Goal: Task Accomplishment & Management: Manage account settings

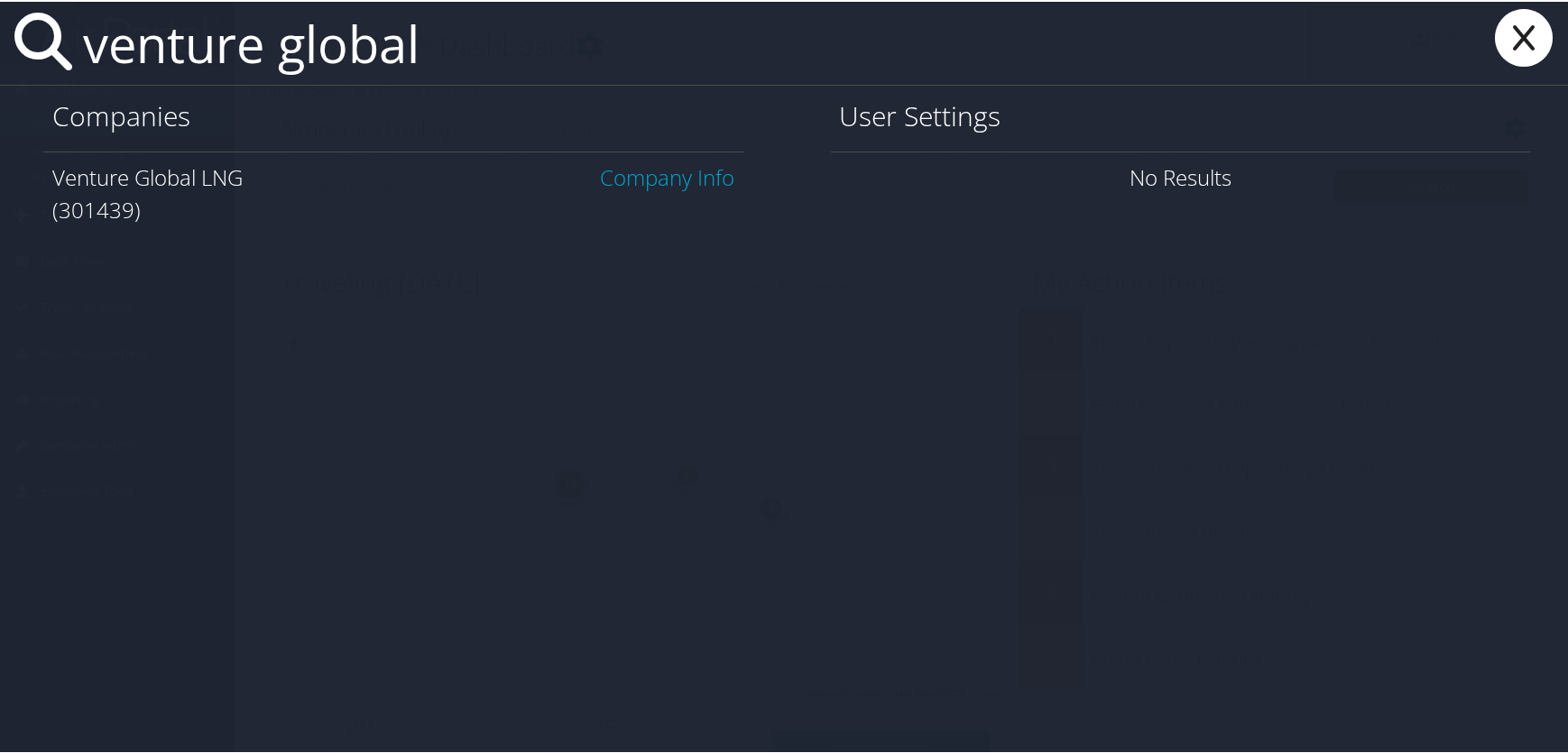
type input "venture global"
click at [659, 179] on link "Company Info" at bounding box center [668, 175] width 134 height 30
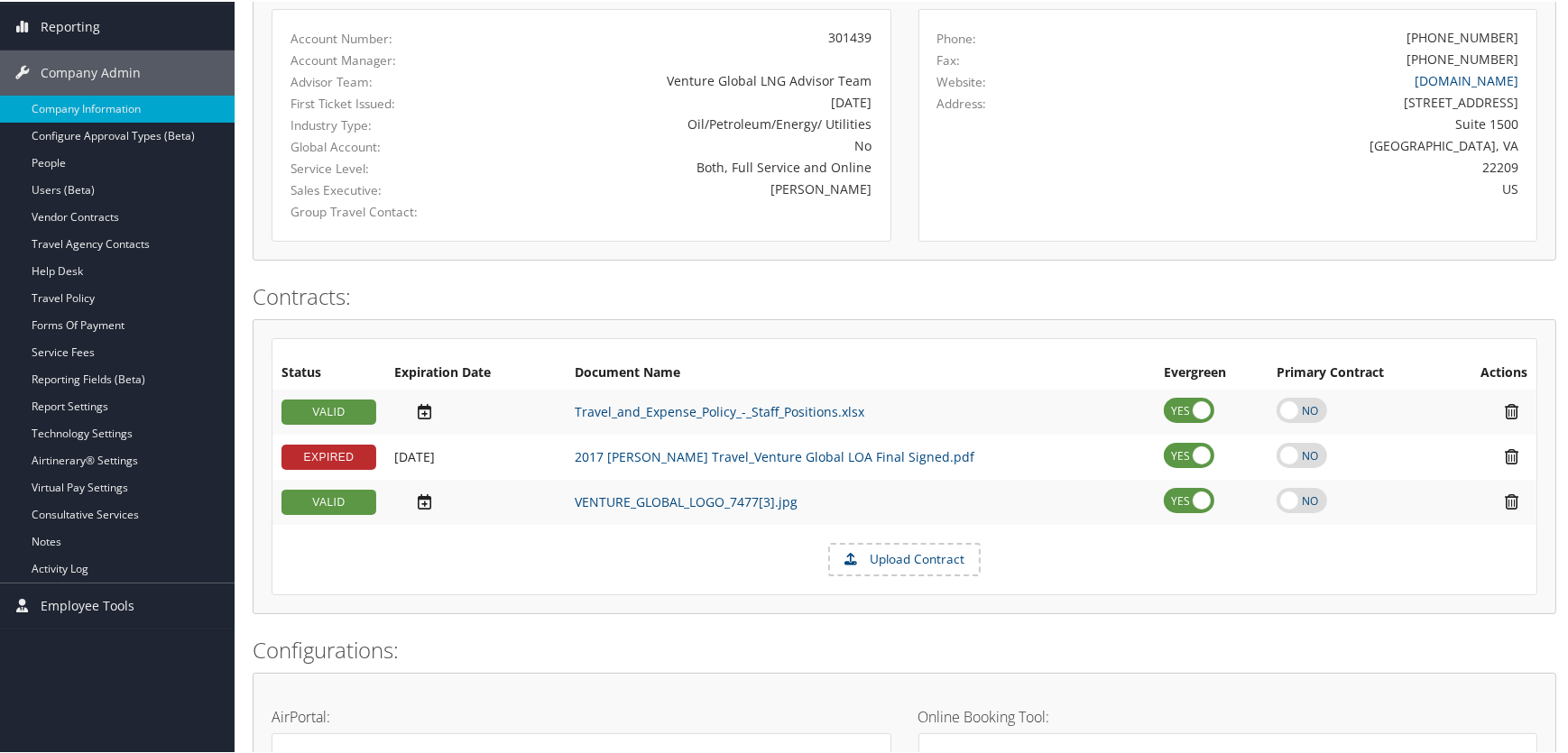
scroll to position [290, 0]
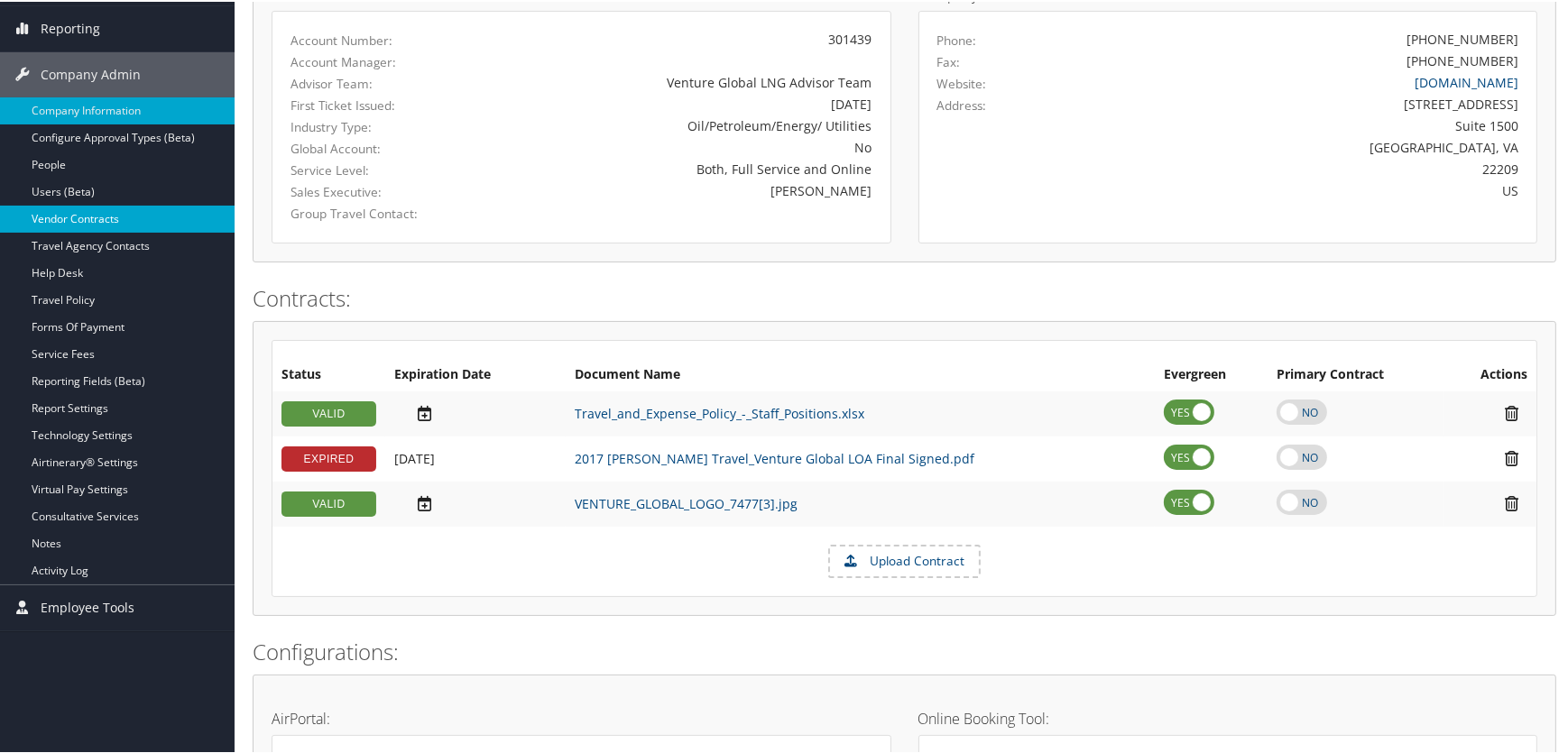
click at [77, 212] on link "Vendor Contracts" at bounding box center [117, 217] width 235 height 27
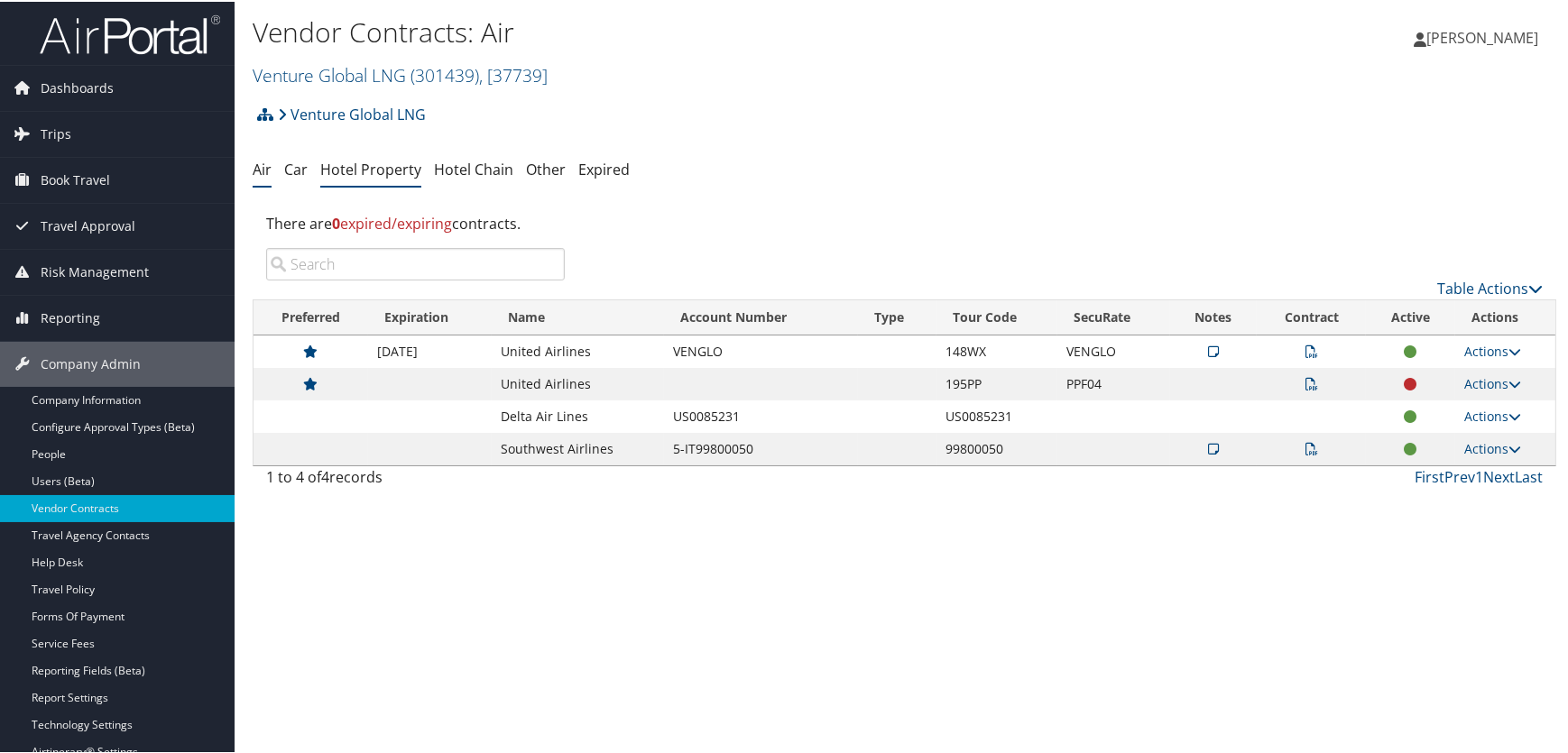
click at [393, 176] on link "Hotel Property" at bounding box center [371, 168] width 102 height 20
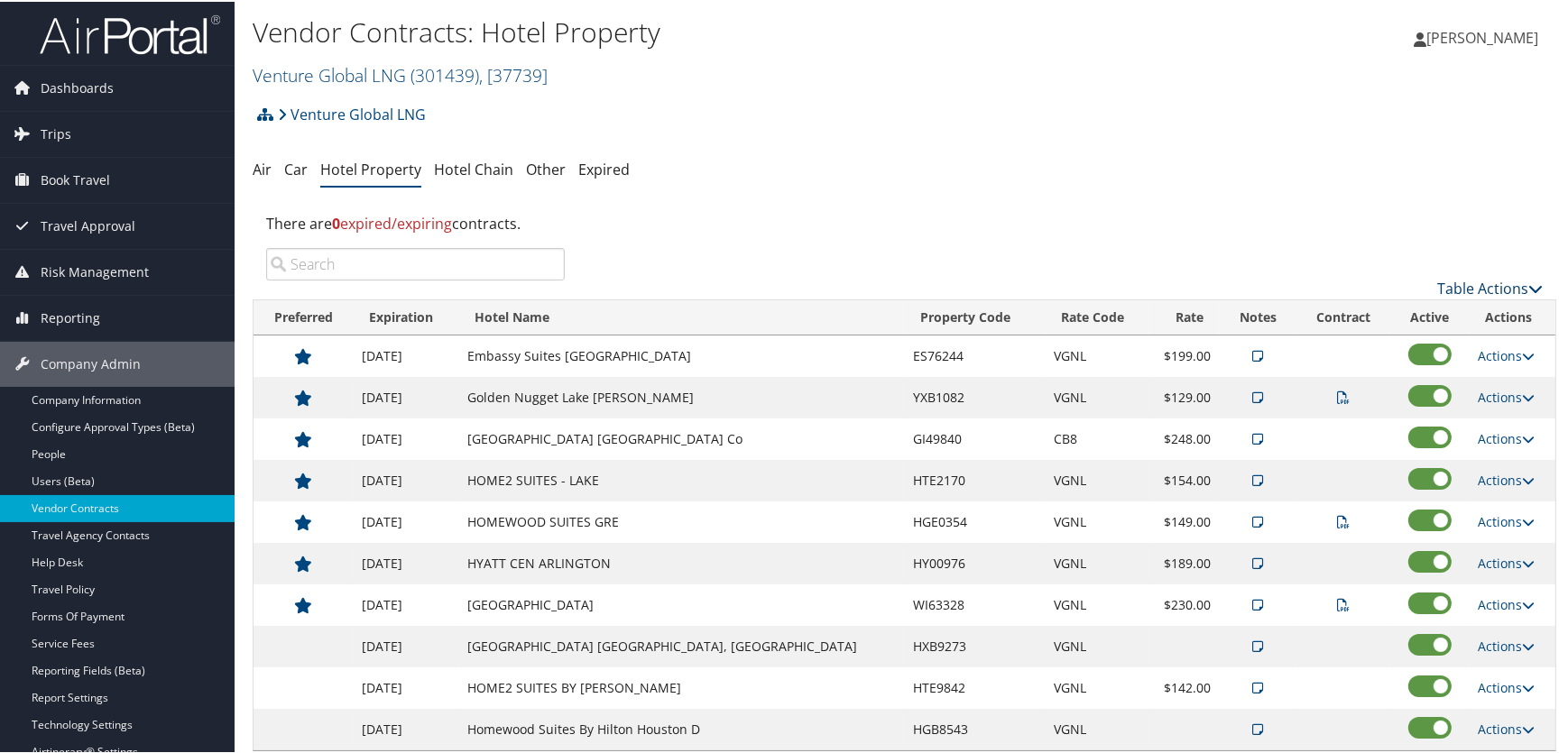
click at [1448, 283] on link "Table Actions" at bounding box center [1489, 287] width 105 height 20
click at [1377, 317] on link "Add New Contract" at bounding box center [1430, 314] width 238 height 31
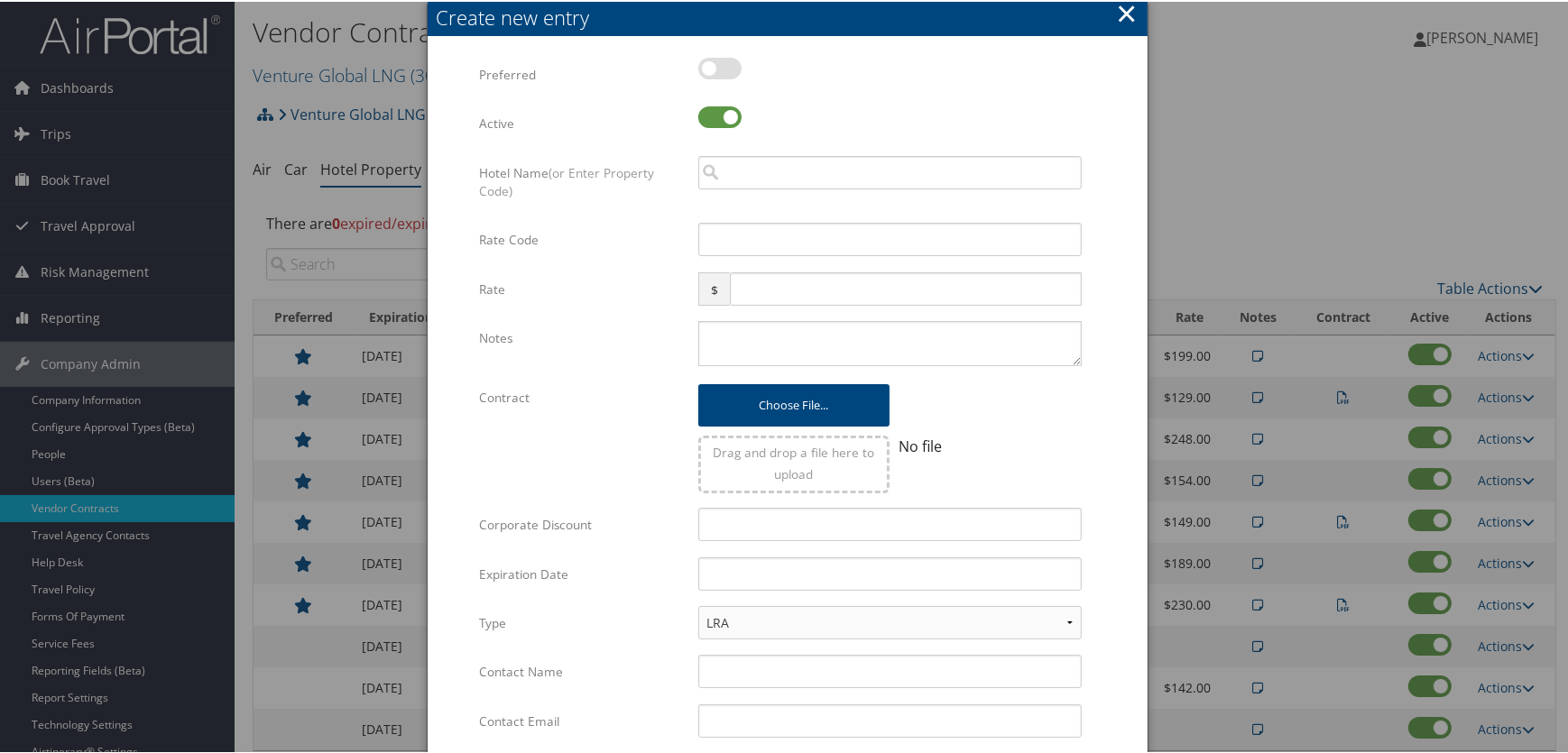
click at [727, 67] on label at bounding box center [720, 67] width 43 height 22
click at [719, 67] on input "checkbox" at bounding box center [714, 70] width 12 height 12
checkbox input "true"
click at [742, 170] on input "search" at bounding box center [890, 171] width 383 height 34
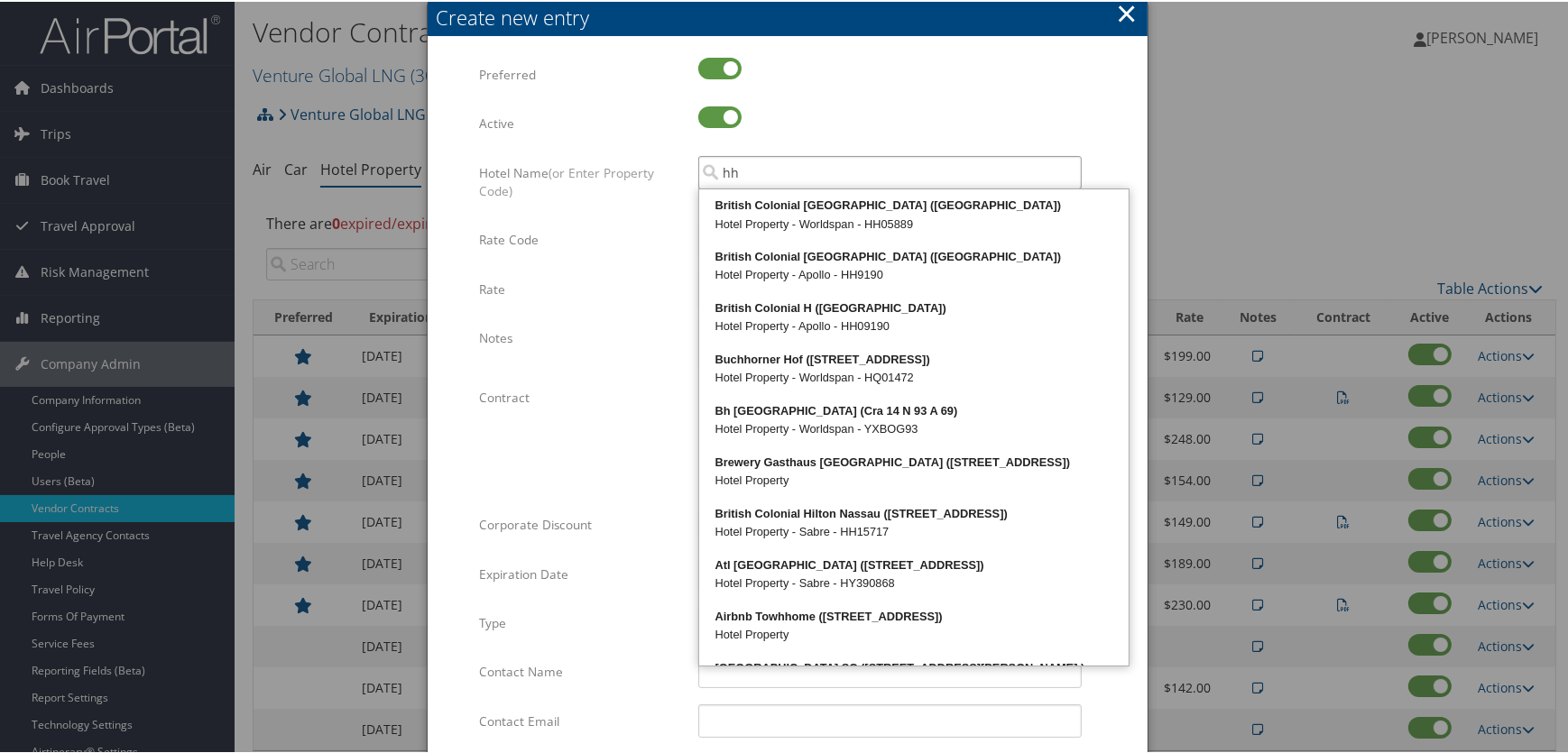
paste input "I6771"
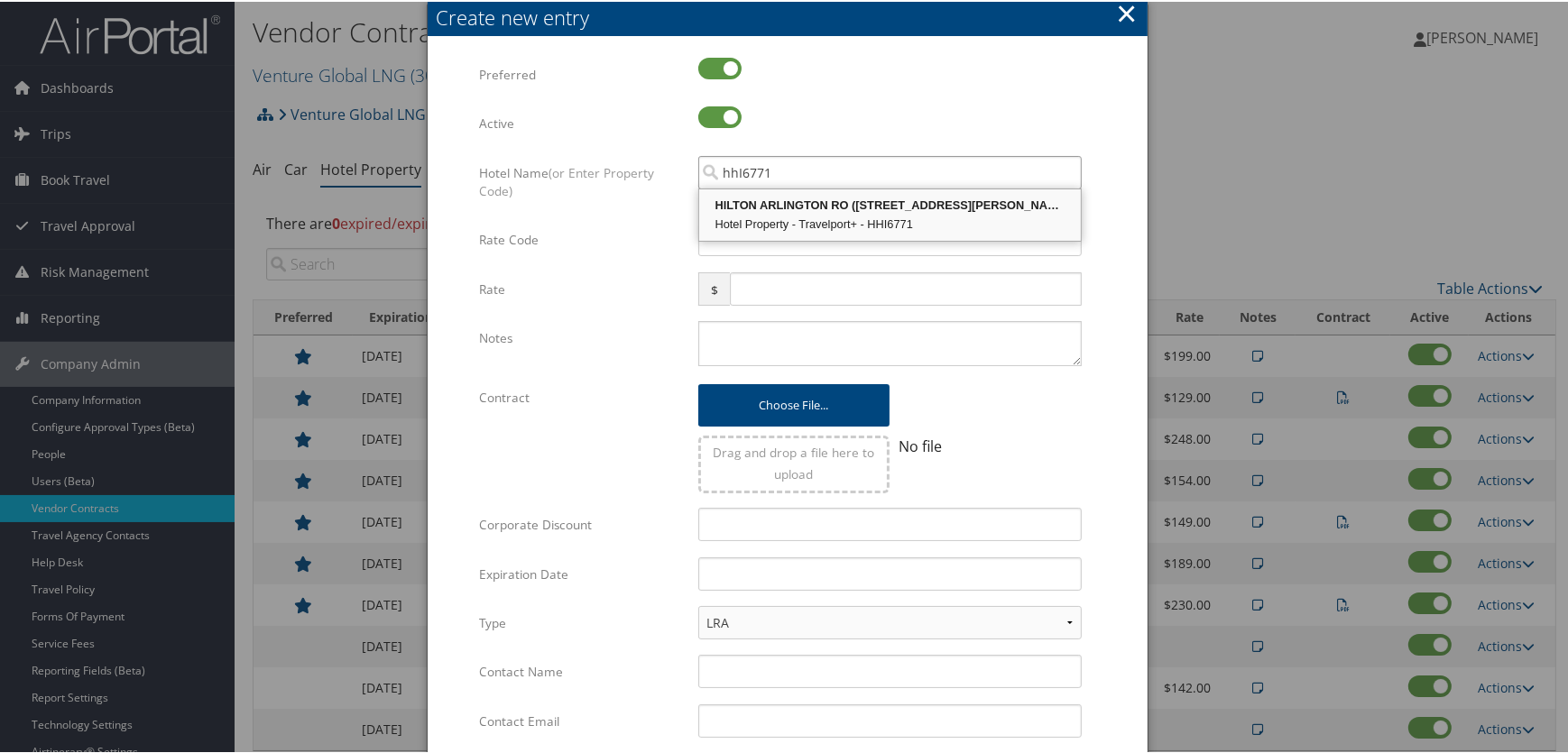
click at [803, 211] on div "HILTON ARLINGTON RO ([STREET_ADDRESS][PERSON_NAME] )" at bounding box center [890, 204] width 376 height 18
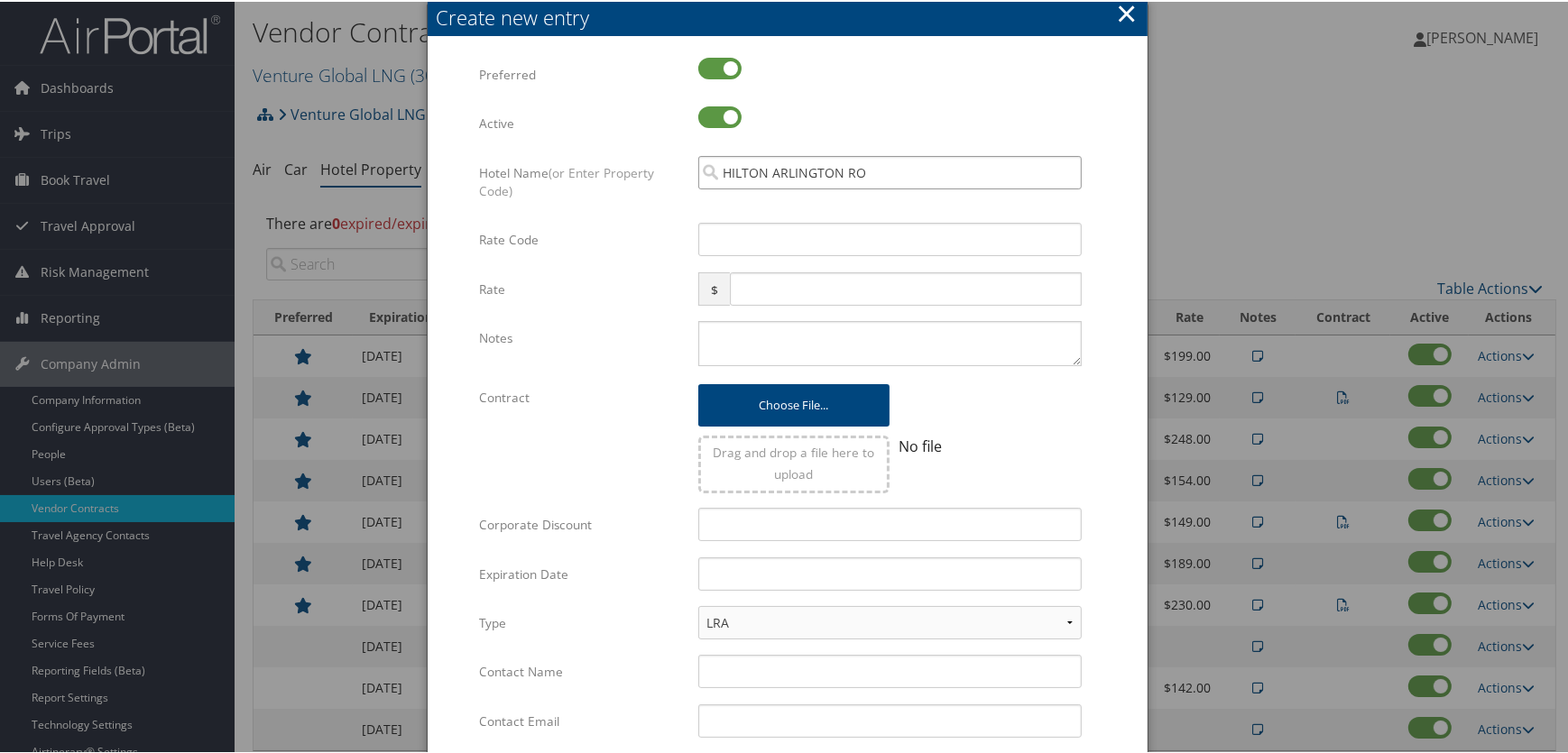
type input "HILTON ARLINGTON RO"
click at [738, 238] on input "Rate Code" at bounding box center [890, 238] width 383 height 34
type input "VGNL"
click at [1069, 173] on input "HILTON ARLINGTON RO" at bounding box center [890, 171] width 383 height 34
paste input "I6771"
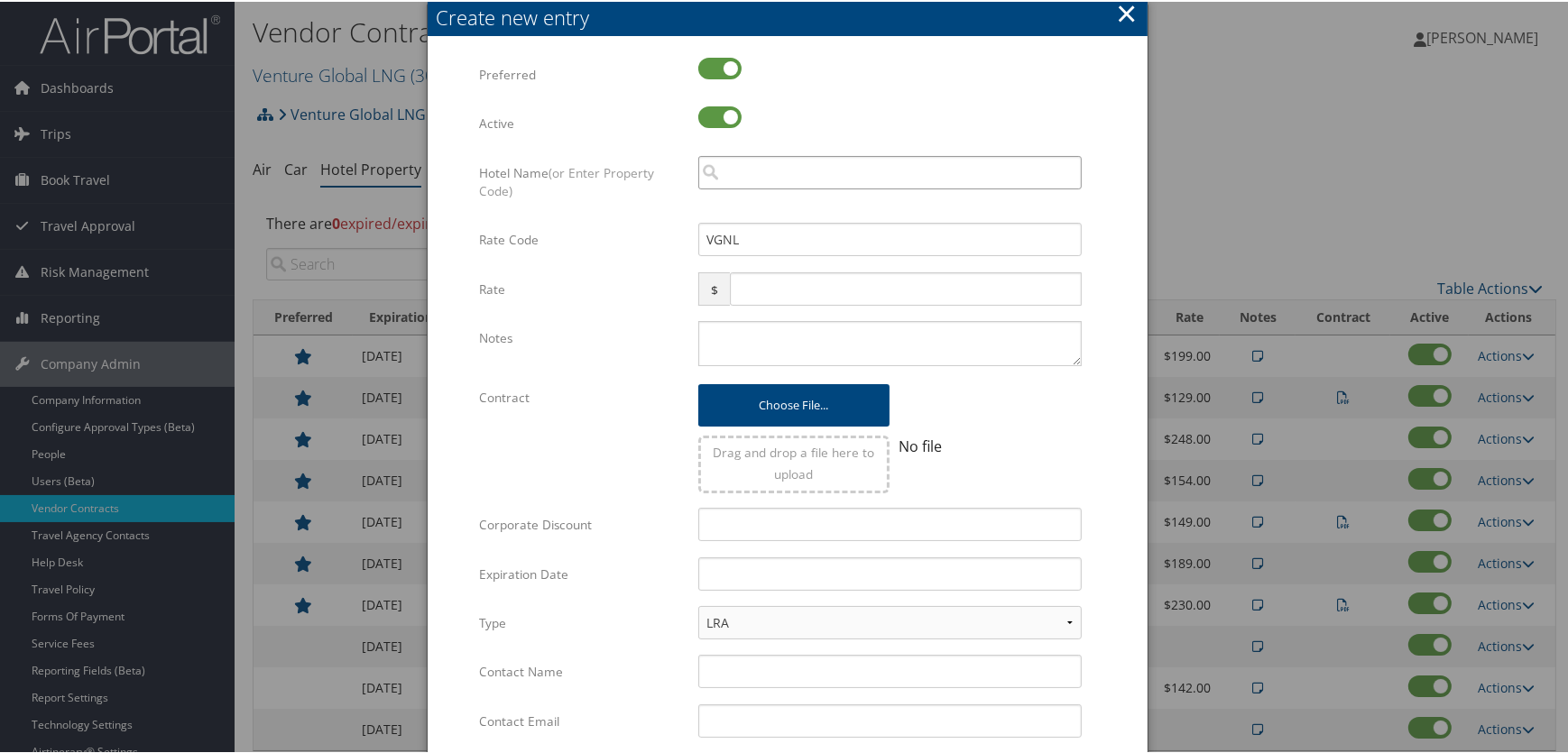
type input "I6771"
click at [716, 166] on input "I6771" at bounding box center [890, 171] width 383 height 34
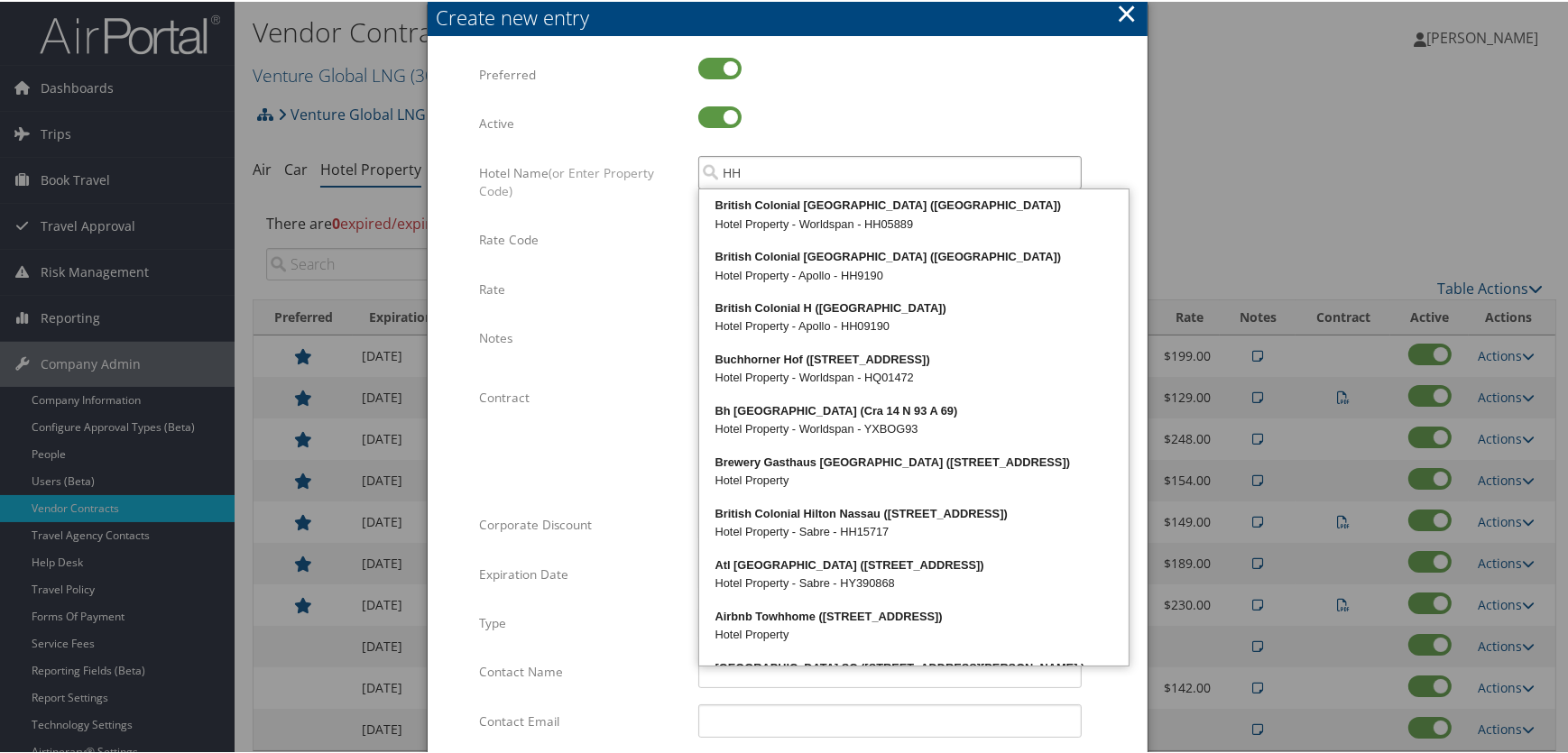
paste input "I6771"
type input "HHI6771"
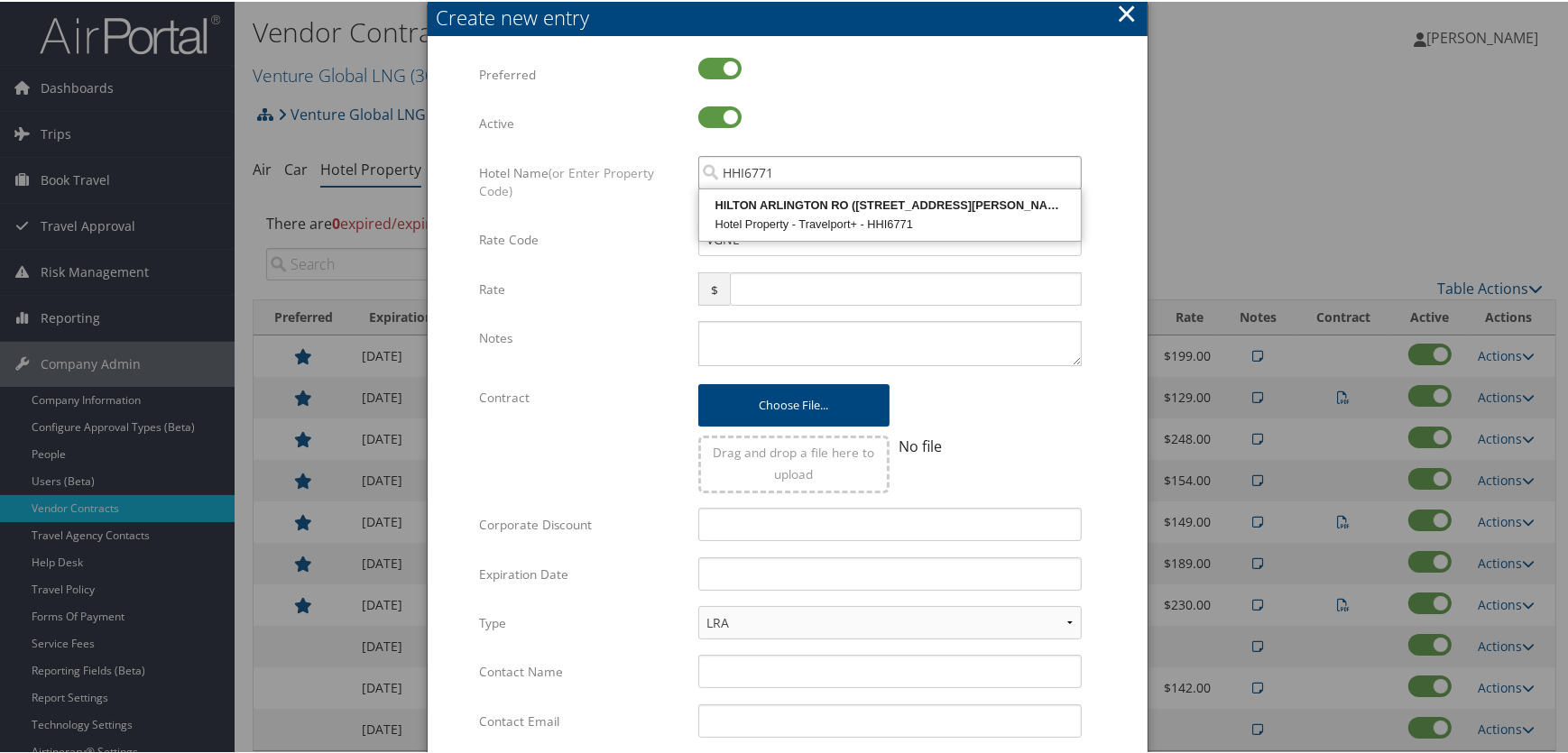
drag, startPoint x: 820, startPoint y: 175, endPoint x: 714, endPoint y: 164, distance: 106.6
click at [714, 164] on input "HHI6771" at bounding box center [890, 171] width 383 height 34
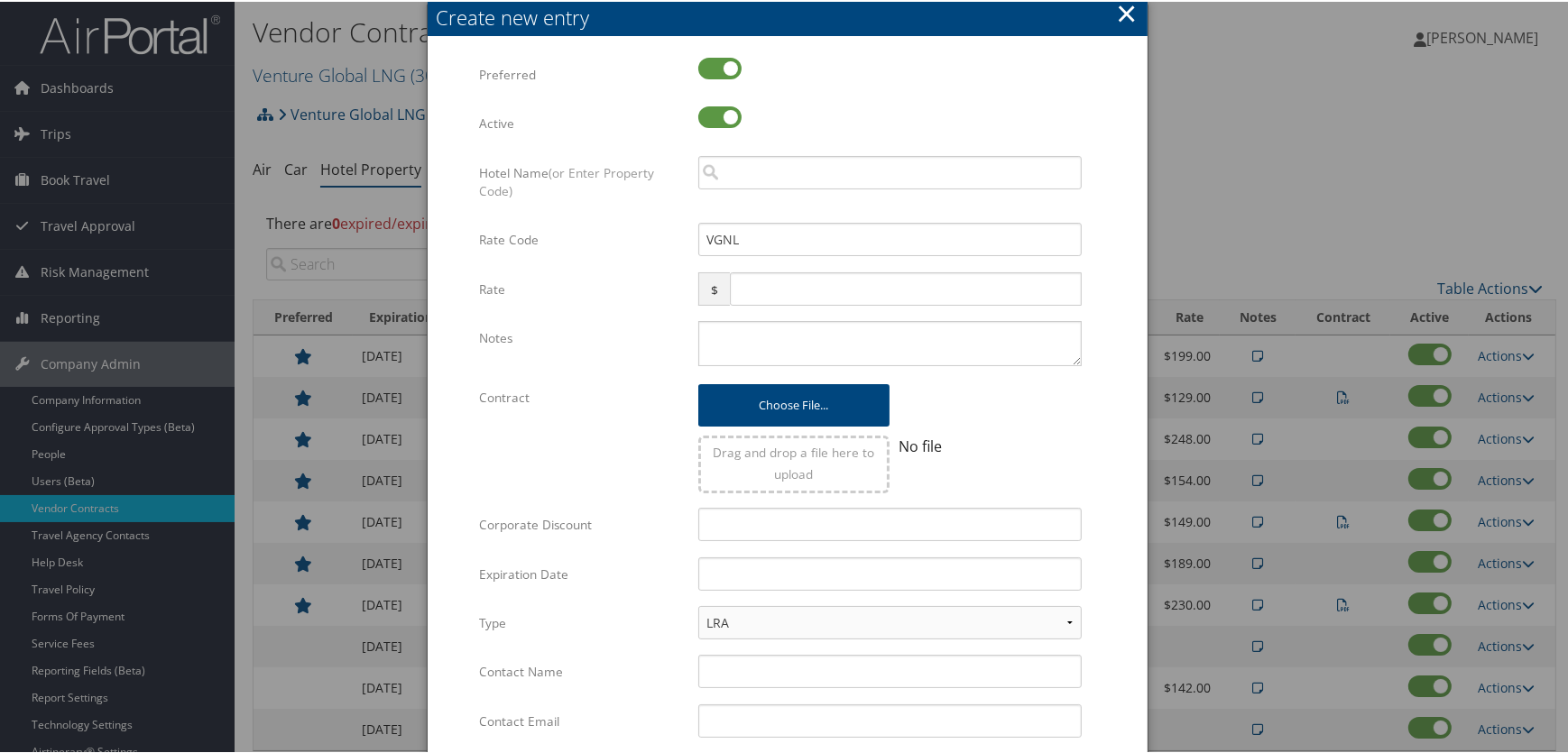
click at [1125, 17] on button "×" at bounding box center [1125, 12] width 21 height 36
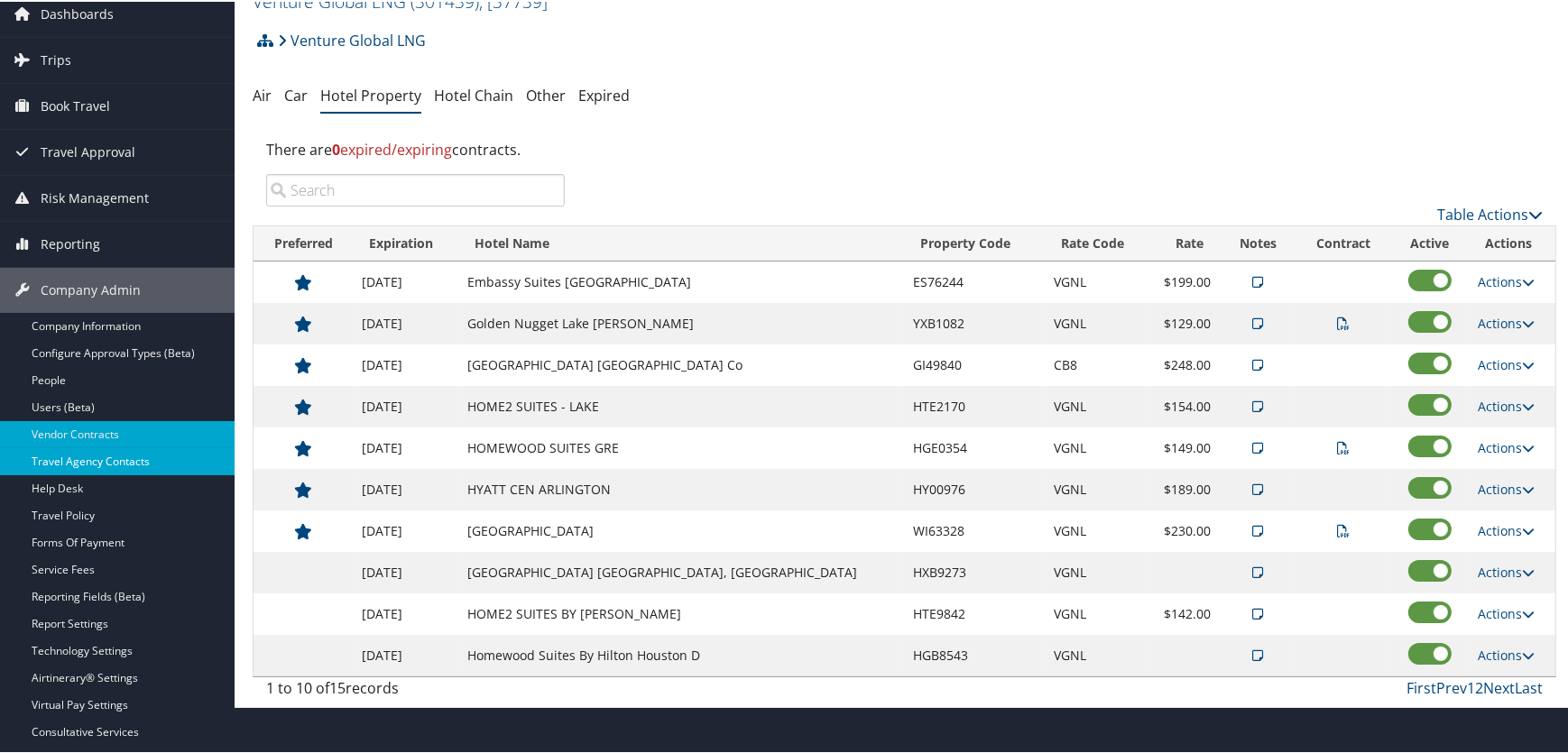
scroll to position [165, 0]
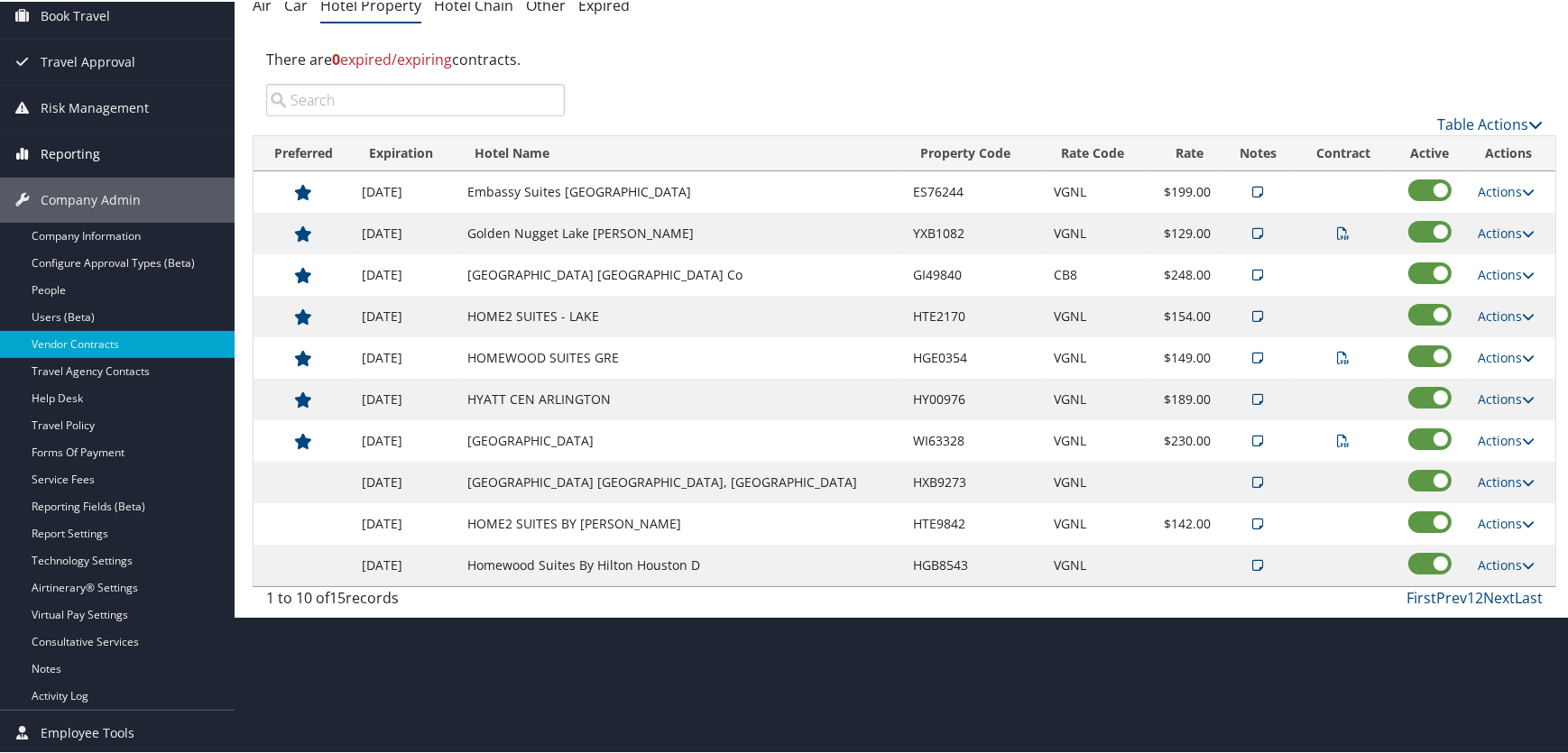
click at [63, 145] on span "Reporting" at bounding box center [70, 153] width 59 height 45
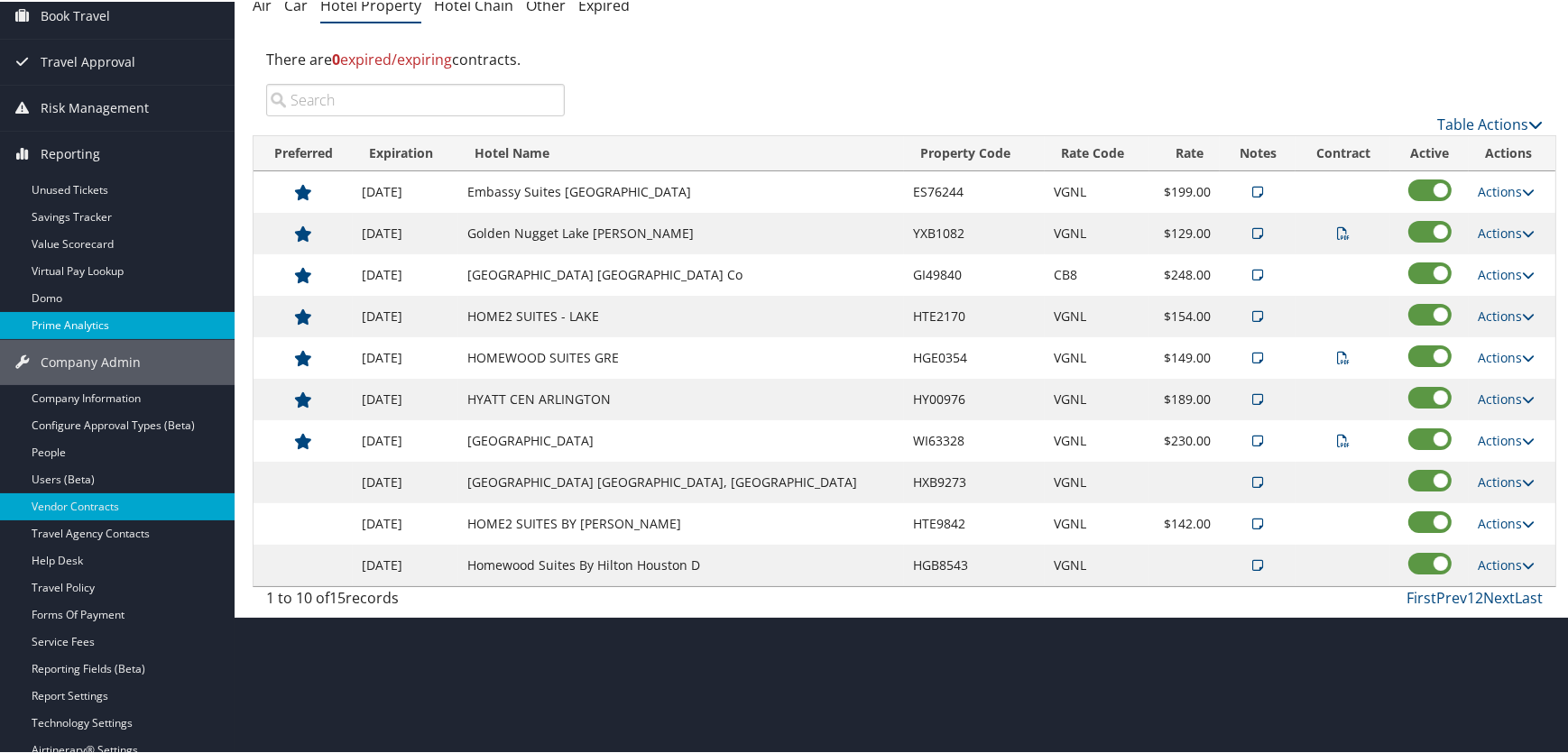
click at [56, 318] on link "Prime Analytics" at bounding box center [117, 323] width 235 height 27
